Goal: Task Accomplishment & Management: Complete application form

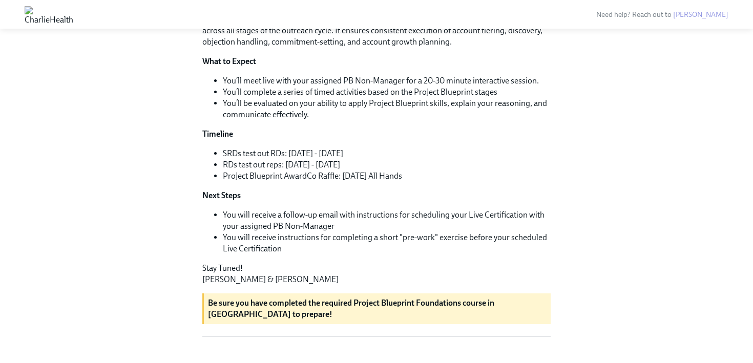
scroll to position [220, 0]
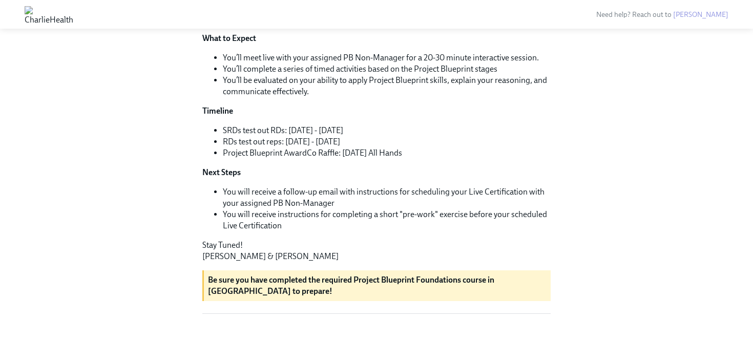
click at [341, 209] on li "You will receive a follow-up email with instructions for scheduling your Live C…" at bounding box center [387, 197] width 328 height 23
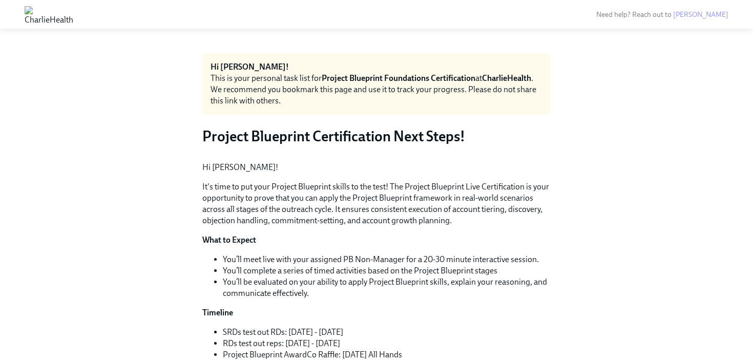
click at [255, 79] on div "This is your personal task list for Project Blueprint Foundations Certification…" at bounding box center [377, 90] width 332 height 34
click at [73, 7] on img at bounding box center [49, 14] width 49 height 16
click at [73, 12] on img at bounding box center [49, 14] width 49 height 16
click at [36, 10] on img at bounding box center [49, 14] width 49 height 16
click at [73, 13] on img at bounding box center [49, 14] width 49 height 16
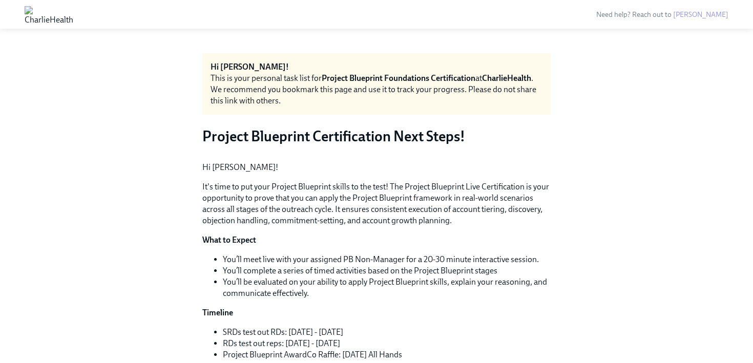
click at [143, 113] on div "Hi [PERSON_NAME]! This is your personal task list for Project Blueprint Foundat…" at bounding box center [376, 296] width 720 height 487
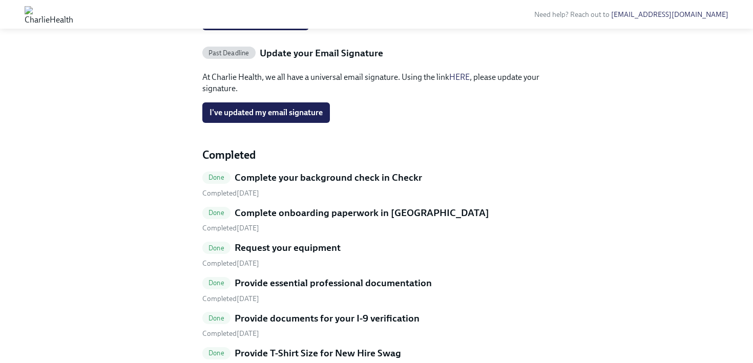
scroll to position [269, 0]
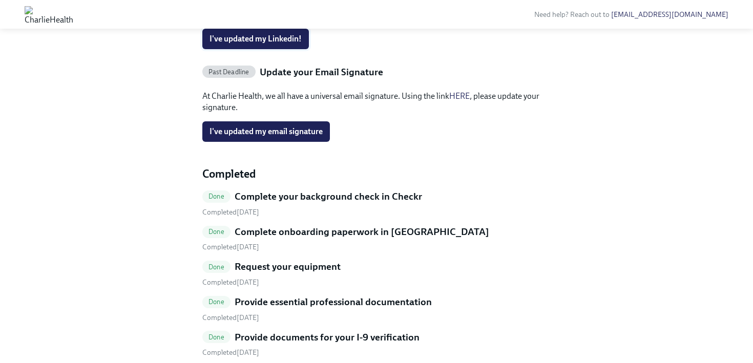
click at [240, 44] on span "I've updated my Linkedin!" at bounding box center [256, 39] width 92 height 10
click at [310, 137] on span "I've updated my email signature" at bounding box center [266, 132] width 113 height 10
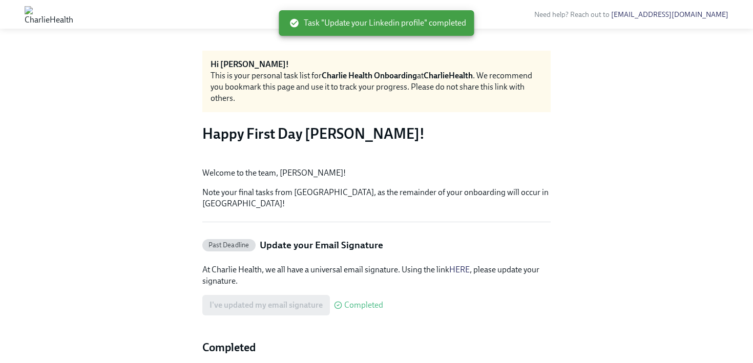
scroll to position [0, 0]
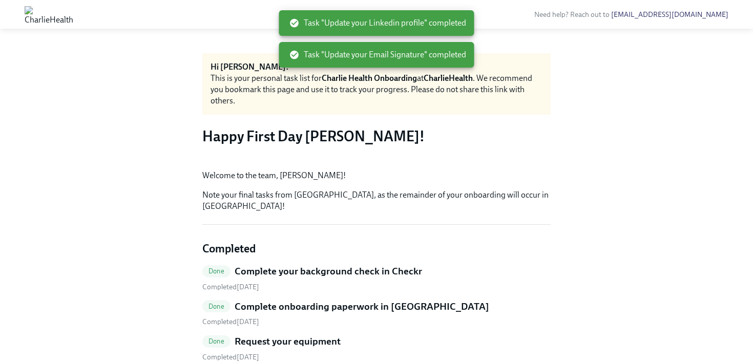
click at [73, 13] on img at bounding box center [49, 14] width 49 height 16
click at [30, 15] on img at bounding box center [49, 14] width 49 height 16
click at [73, 18] on img at bounding box center [49, 14] width 49 height 16
click at [292, 66] on div "Task "Update your Email Signature" completed" at bounding box center [376, 55] width 195 height 26
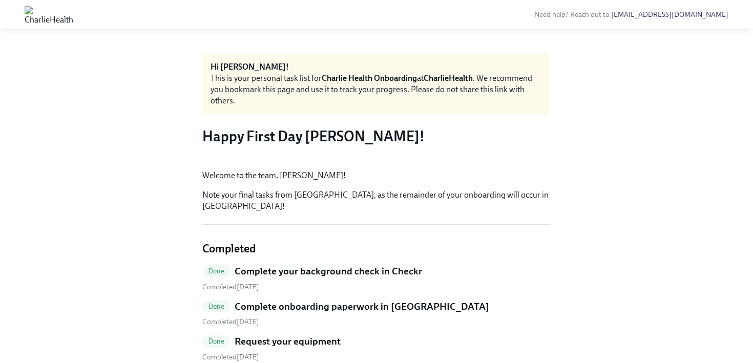
click at [37, 18] on img at bounding box center [49, 14] width 49 height 16
click at [68, 12] on img at bounding box center [49, 14] width 49 height 16
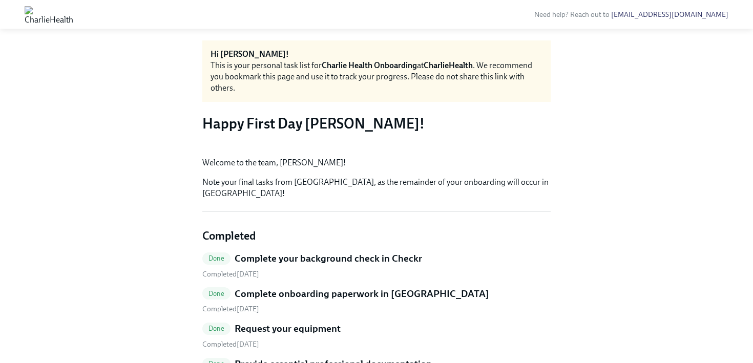
scroll to position [437, 0]
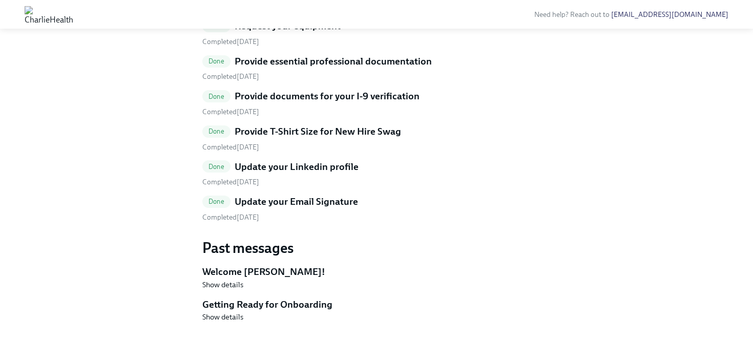
click at [284, 303] on h5 "Getting Ready for Onboarding" at bounding box center [376, 304] width 348 height 13
click at [270, 163] on h5 "Update your Linkedin profile" at bounding box center [297, 166] width 124 height 13
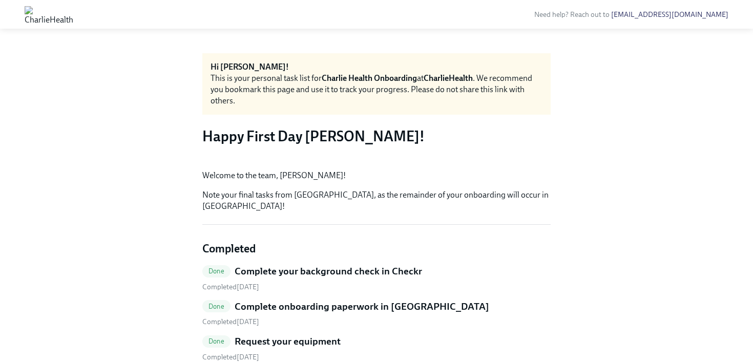
click at [379, 76] on strong "Charlie Health Onboarding" at bounding box center [369, 78] width 95 height 10
